Goal: Information Seeking & Learning: Understand process/instructions

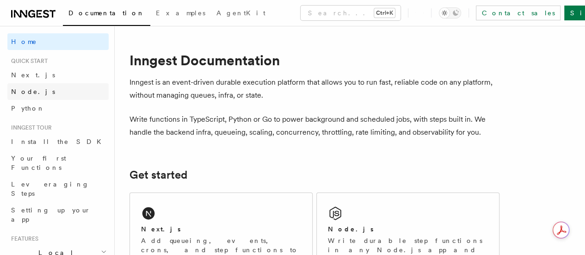
click at [38, 87] on link "Node.js" at bounding box center [57, 91] width 101 height 17
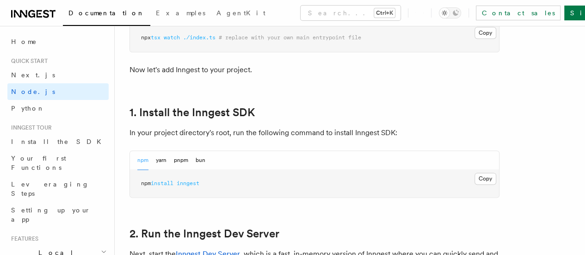
scroll to position [601, 0]
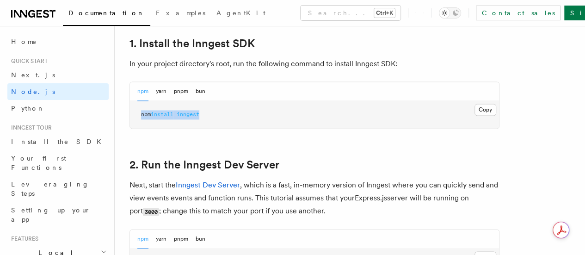
drag, startPoint x: 225, startPoint y: 126, endPoint x: 135, endPoint y: 124, distance: 90.2
click at [135, 124] on pre "npm install inngest" at bounding box center [314, 115] width 369 height 28
copy span "npm install inngest"
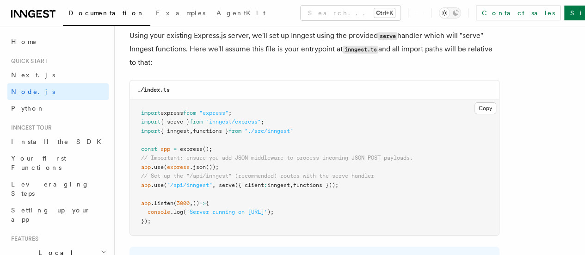
scroll to position [1249, 0]
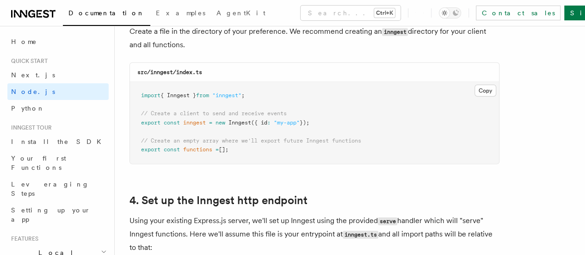
drag, startPoint x: 141, startPoint y: 85, endPoint x: 241, endPoint y: 143, distance: 115.7
click at [241, 143] on pre "import { Inngest } from "inngest" ; // Create a client to send and receive even…" at bounding box center [314, 123] width 369 height 82
click at [475, 85] on button "Copy Copied" at bounding box center [486, 91] width 22 height 12
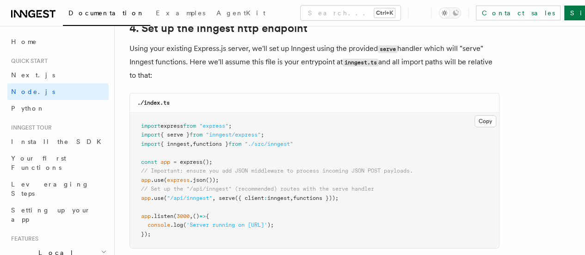
scroll to position [1481, 0]
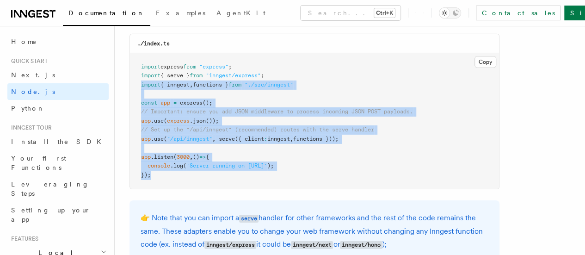
drag, startPoint x: 141, startPoint y: 77, endPoint x: 190, endPoint y: 174, distance: 108.8
click at [190, 174] on pre "import express from "express" ; import { serve } from "inngest/express" ; impor…" at bounding box center [314, 121] width 369 height 136
click at [242, 91] on pre "import express from "express" ; import { serve } from "inngest/express" ; impor…" at bounding box center [314, 121] width 369 height 136
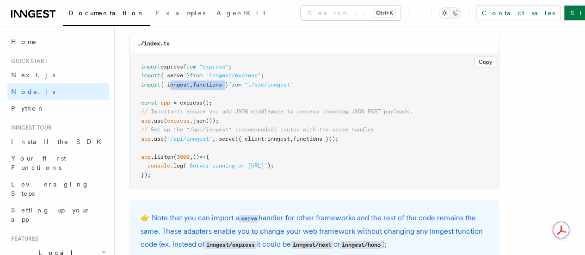
drag, startPoint x: 232, startPoint y: 75, endPoint x: 172, endPoint y: 79, distance: 60.7
click at [172, 81] on span "import { inngest , functions } from "./src/inngest"" at bounding box center [217, 84] width 152 height 6
copy span "inngest , functions"
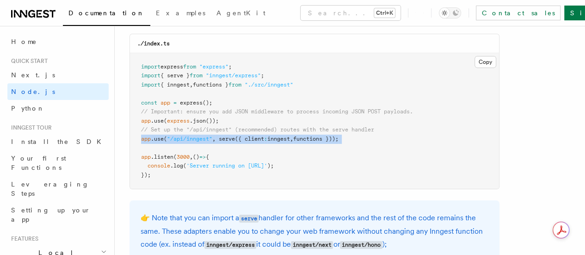
drag, startPoint x: 368, startPoint y: 137, endPoint x: 134, endPoint y: 130, distance: 234.2
click at [134, 130] on pre "import express from "express" ; import { serve } from "inngest/express" ; impor…" at bounding box center [314, 121] width 369 height 136
copy code "app .use ( "/api/inngest" , serve ({ client : inngest , functions }));"
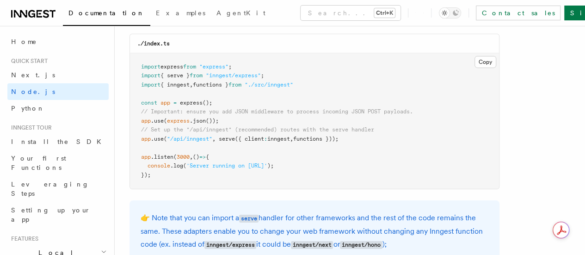
click at [258, 148] on pre "import express from "express" ; import { serve } from "inngest/express" ; impor…" at bounding box center [314, 121] width 369 height 136
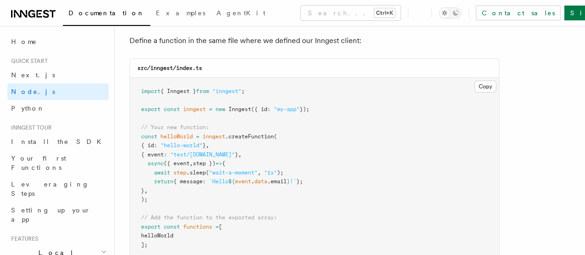
scroll to position [1943, 0]
